Goal: Task Accomplishment & Management: Manage account settings

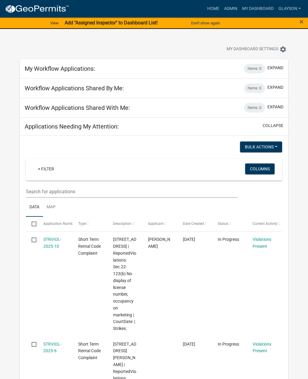
click at [297, 9] on link "glayson" at bounding box center [289, 8] width 27 height 11
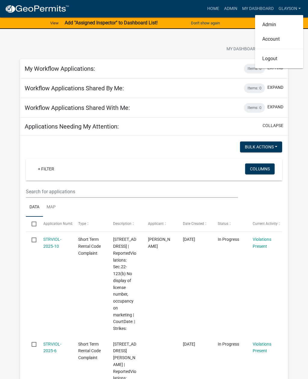
click at [188, 50] on div "My Dashboard Settings settings" at bounding box center [235, 49] width 116 height 13
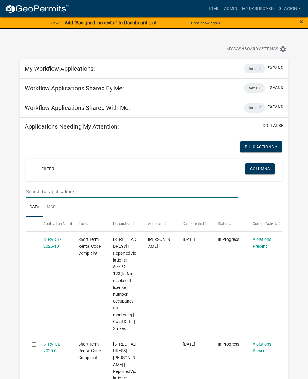
click at [90, 194] on input "text" at bounding box center [132, 191] width 212 height 12
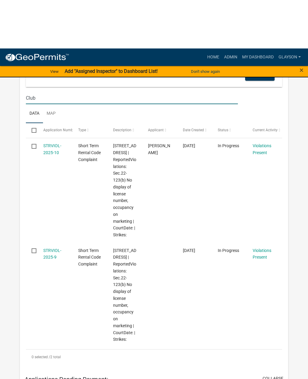
scroll to position [145, 0]
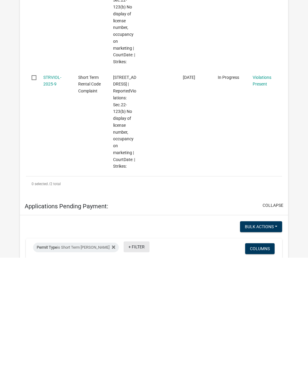
type input "Club"
click at [147, 363] on link "+ Filter" at bounding box center [137, 368] width 26 height 11
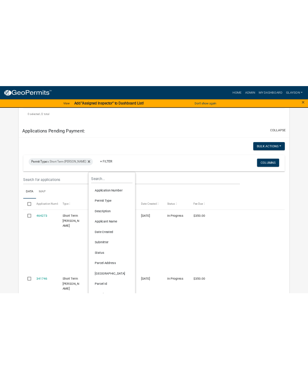
scroll to position [295, 0]
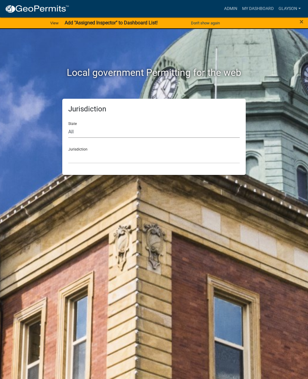
click at [102, 131] on select "All Colorado Georgia Indiana Iowa Kansas Minnesota Ohio South Carolina Wisconsin" at bounding box center [154, 132] width 172 height 12
select select "Georgia"
click at [125, 160] on select "Cook County, Georgia Crawford County, Georgia Gilmer County, Georgia Haralson C…" at bounding box center [154, 157] width 172 height 12
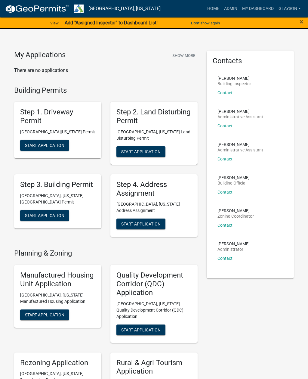
click at [296, 8] on link "glayson" at bounding box center [289, 8] width 27 height 11
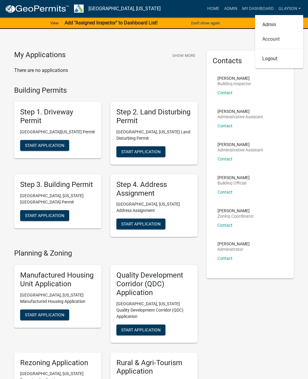
click at [272, 42] on link "Account" at bounding box center [279, 39] width 48 height 14
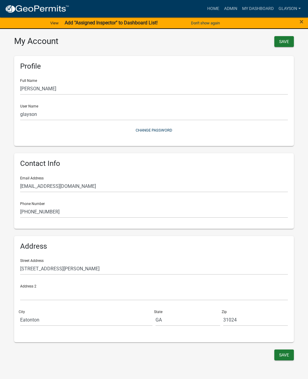
click at [294, 11] on link "glayson" at bounding box center [289, 8] width 27 height 11
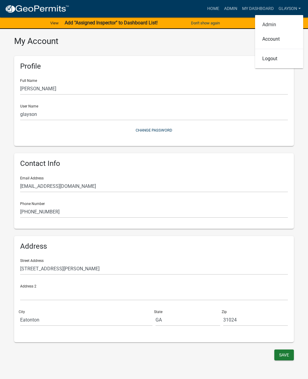
click at [272, 25] on link "Admin" at bounding box center [279, 24] width 48 height 14
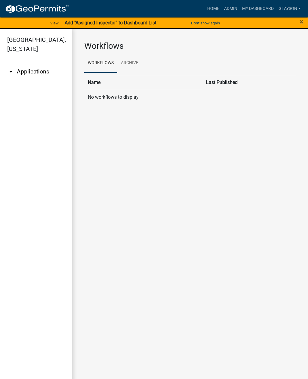
click at [22, 49] on link "Putnam County, Georgia" at bounding box center [33, 44] width 67 height 21
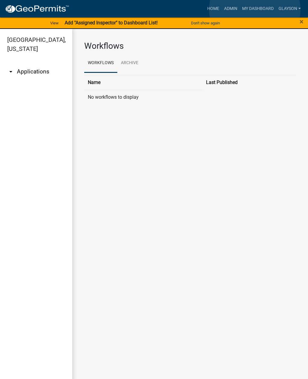
click at [255, 10] on link "My Dashboard" at bounding box center [258, 8] width 36 height 11
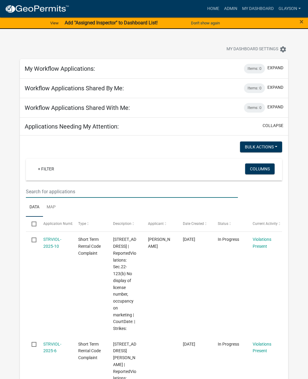
click at [49, 189] on input "text" at bounding box center [132, 191] width 212 height 12
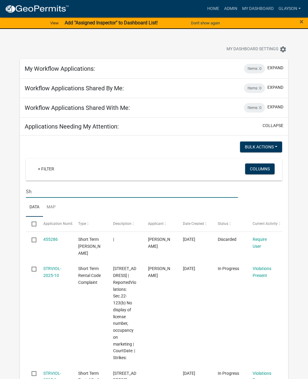
type input "S"
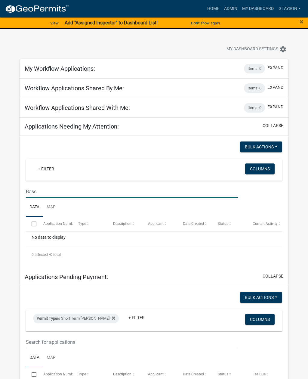
click at [71, 191] on input "Bass" at bounding box center [132, 191] width 212 height 12
type input "B"
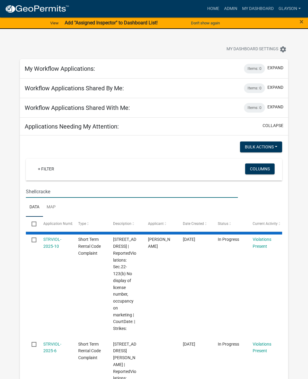
type input "Shellcracker"
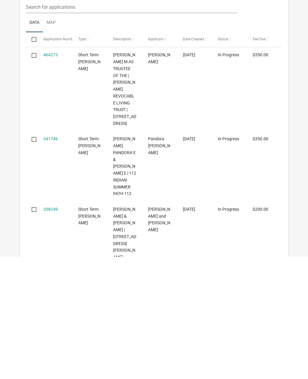
scroll to position [213, 0]
